Goal: Transaction & Acquisition: Download file/media

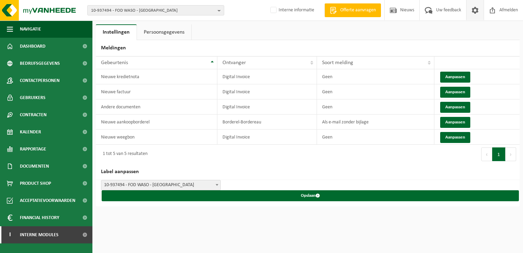
click at [104, 6] on span "10-937494 - FOD WASO - [GEOGRAPHIC_DATA]" at bounding box center [153, 10] width 124 height 10
paste input "10-937494"
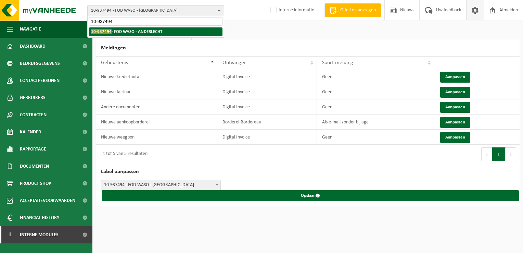
type input "10-937494"
click at [123, 30] on strong "10-937494 - FOD WASO - [GEOGRAPHIC_DATA]" at bounding box center [126, 31] width 71 height 5
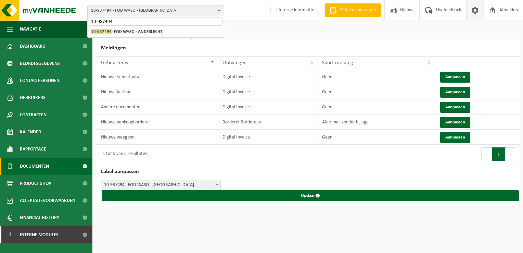
click at [42, 169] on span "Documenten" at bounding box center [34, 166] width 29 height 17
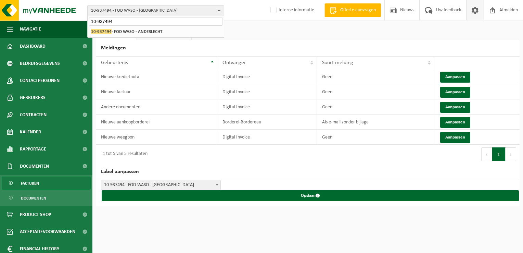
click at [49, 187] on link "Facturen" at bounding box center [46, 182] width 89 height 13
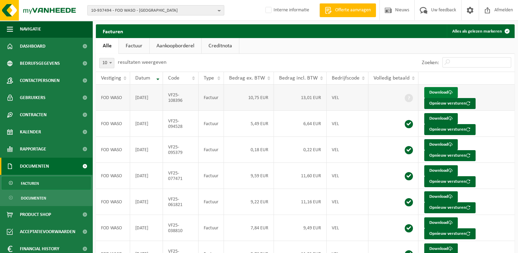
click at [433, 92] on link "Download" at bounding box center [441, 92] width 34 height 11
click at [433, 169] on link "Download" at bounding box center [441, 170] width 34 height 11
click at [123, 12] on span "10-937494 - FOD WASO - [GEOGRAPHIC_DATA]" at bounding box center [153, 10] width 124 height 10
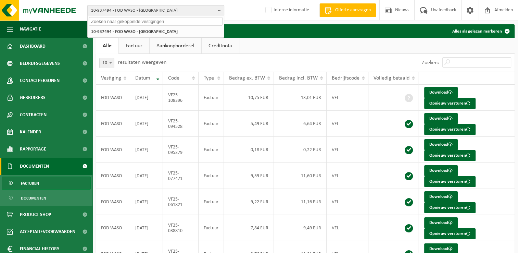
paste input "01-087043"
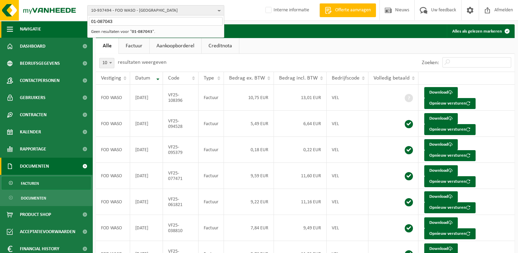
type input "01-087043"
click at [124, 21] on input "01-087043" at bounding box center [156, 21] width 134 height 9
